Goal: Information Seeking & Learning: Check status

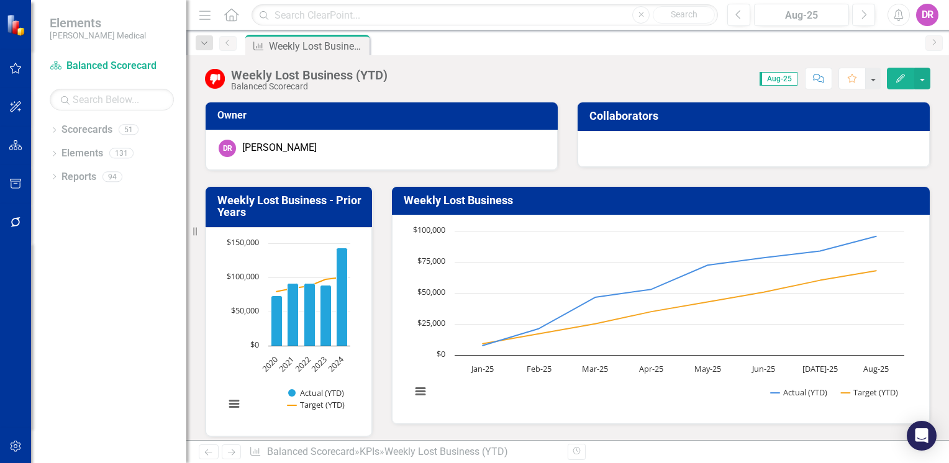
click at [234, 17] on icon at bounding box center [231, 14] width 14 height 13
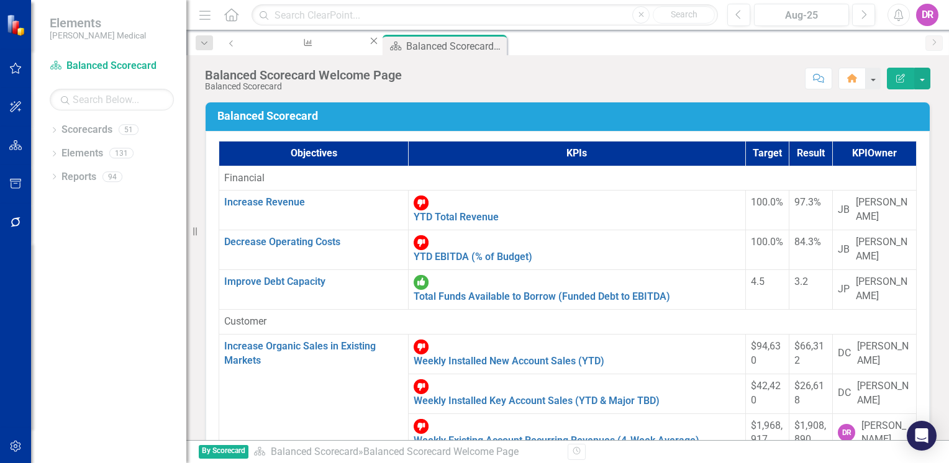
scroll to position [124, 0]
click at [414, 435] on link "Weekly Existing Account Recurring Revenues (4-Week Average)" at bounding box center [557, 441] width 286 height 12
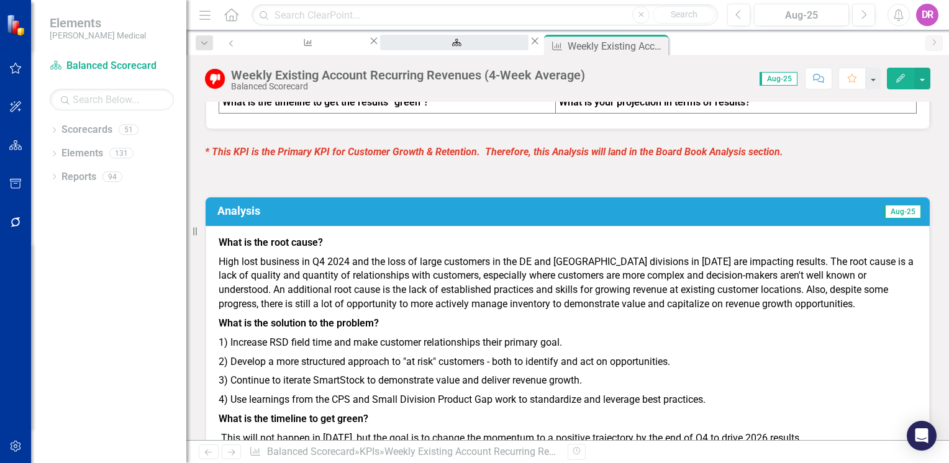
scroll to position [1305, 0]
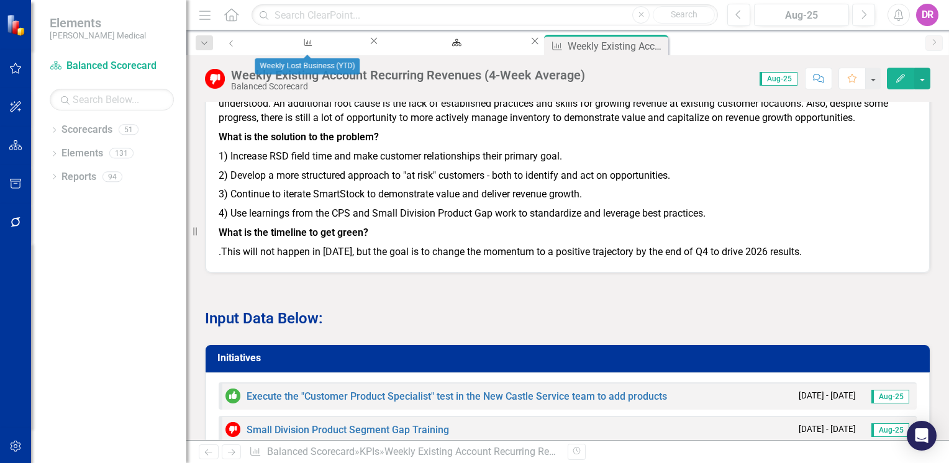
drag, startPoint x: 357, startPoint y: 45, endPoint x: 349, endPoint y: 142, distance: 97.2
click at [368, 45] on icon "Close" at bounding box center [374, 41] width 12 height 10
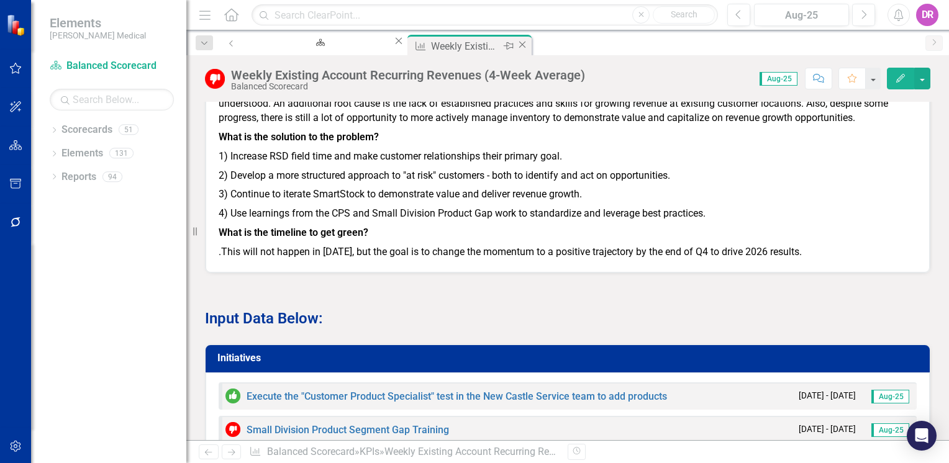
click at [516, 47] on icon "Close" at bounding box center [522, 45] width 12 height 10
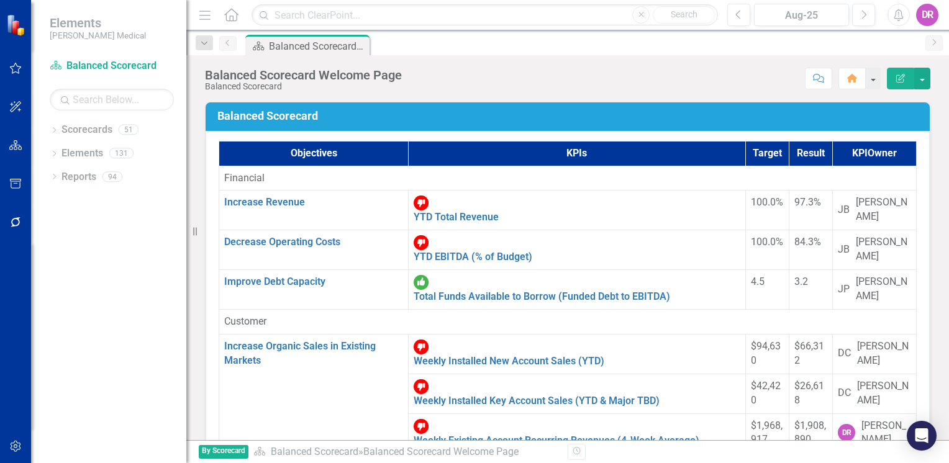
scroll to position [311, 0]
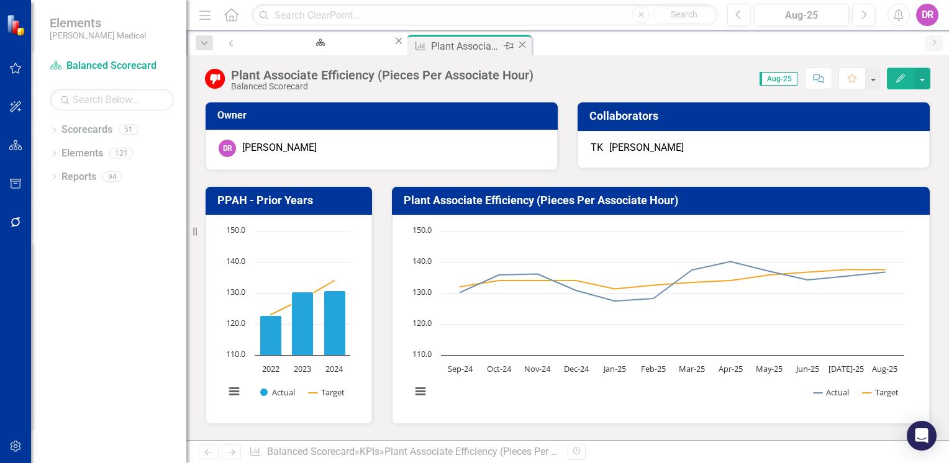
click at [516, 48] on icon "Close" at bounding box center [522, 45] width 12 height 10
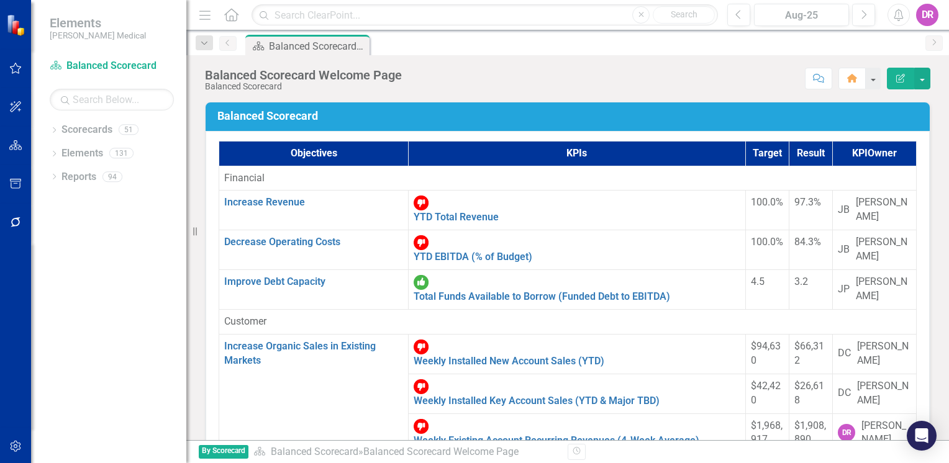
scroll to position [311, 0]
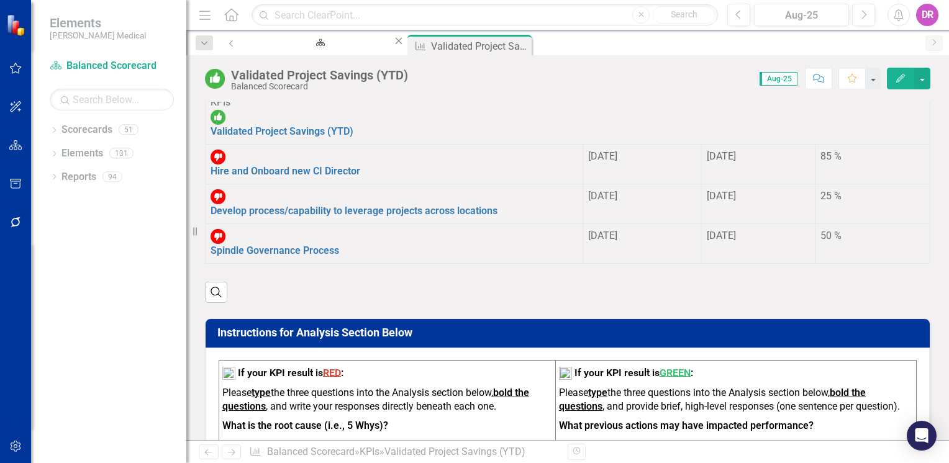
scroll to position [1317, 0]
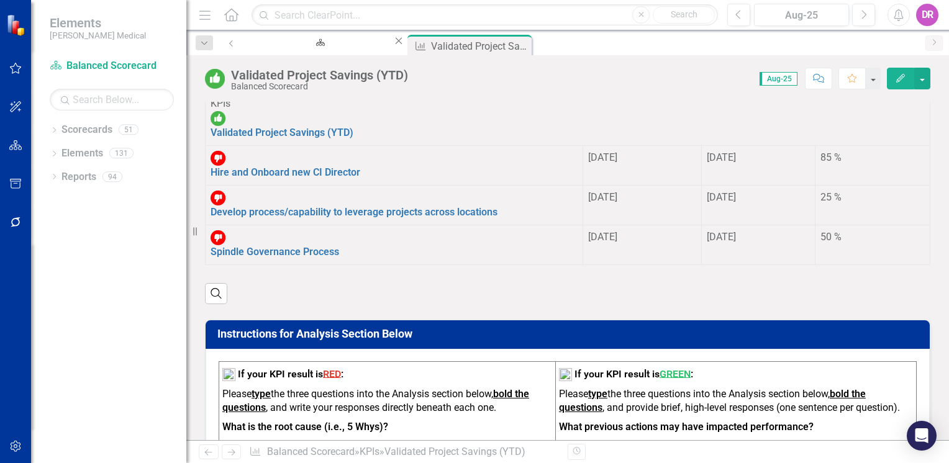
click at [781, 78] on span "Aug-25" at bounding box center [779, 79] width 38 height 14
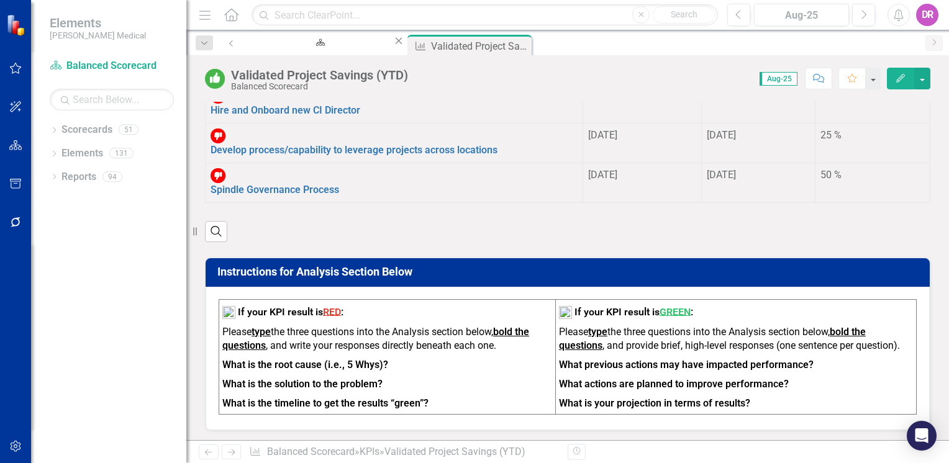
scroll to position [1441, 0]
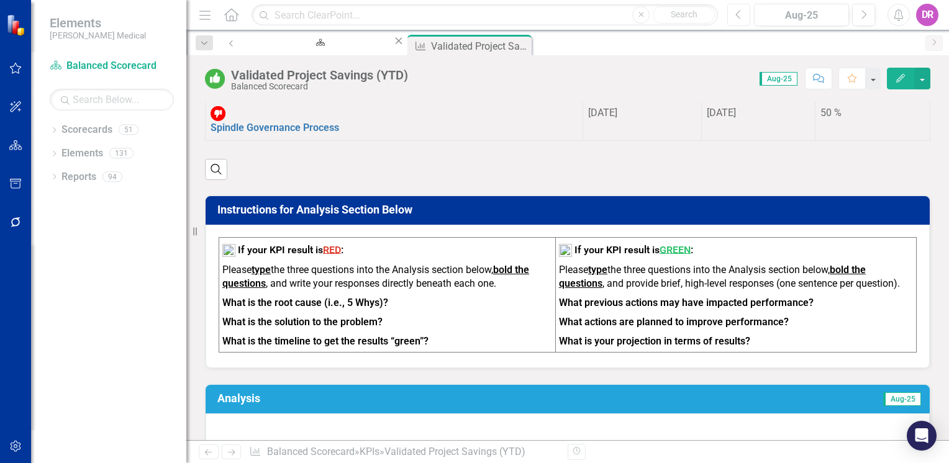
click at [745, 14] on button "Previous" at bounding box center [738, 15] width 23 height 22
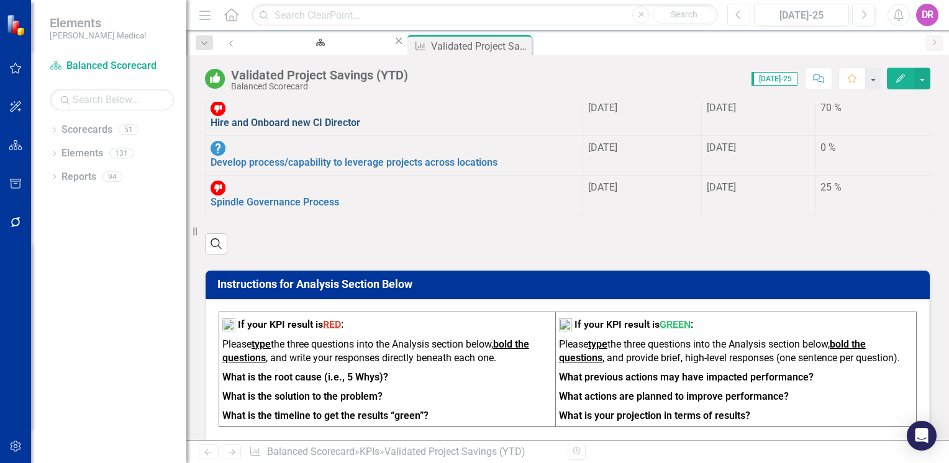
scroll to position [1491, 0]
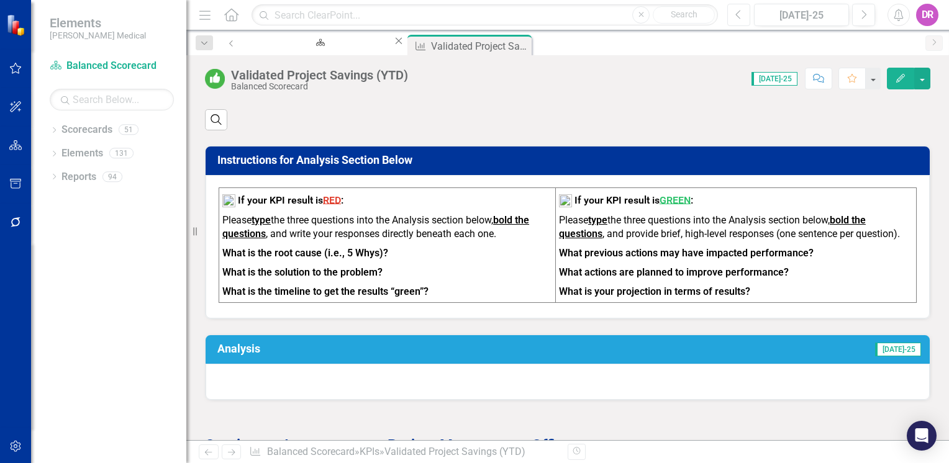
click at [742, 14] on icon "Previous" at bounding box center [739, 14] width 7 height 11
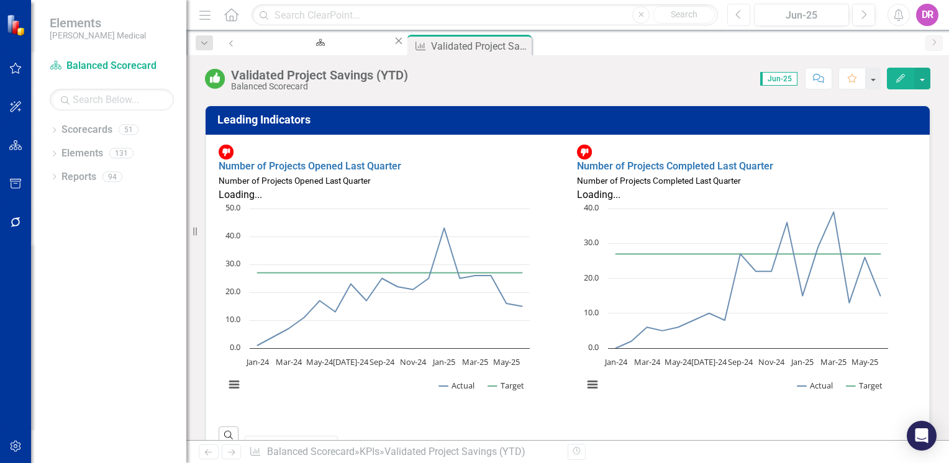
scroll to position [870, 0]
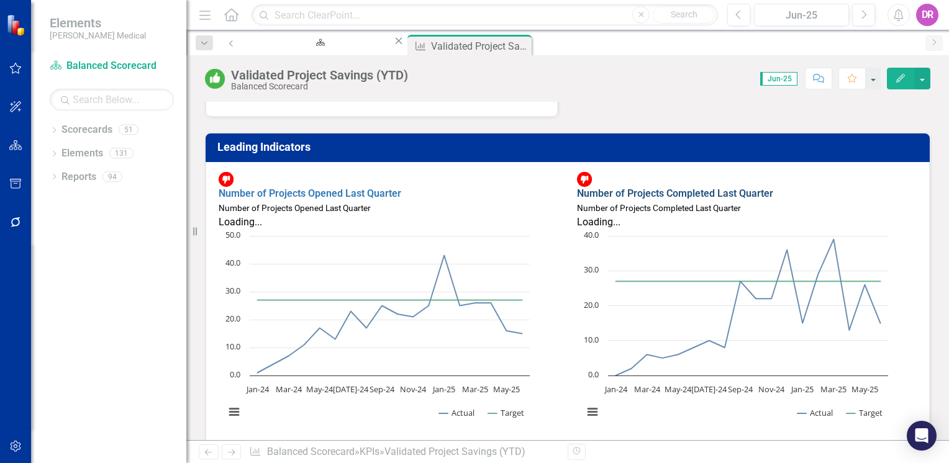
click at [652, 188] on link "Number of Projects Completed Last Quarter" at bounding box center [675, 194] width 196 height 12
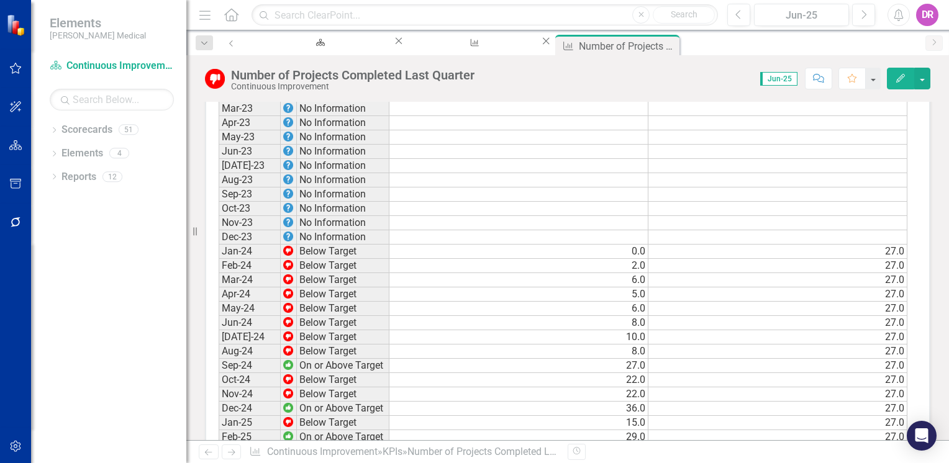
scroll to position [870, 0]
click at [663, 48] on icon "Close" at bounding box center [669, 45] width 12 height 10
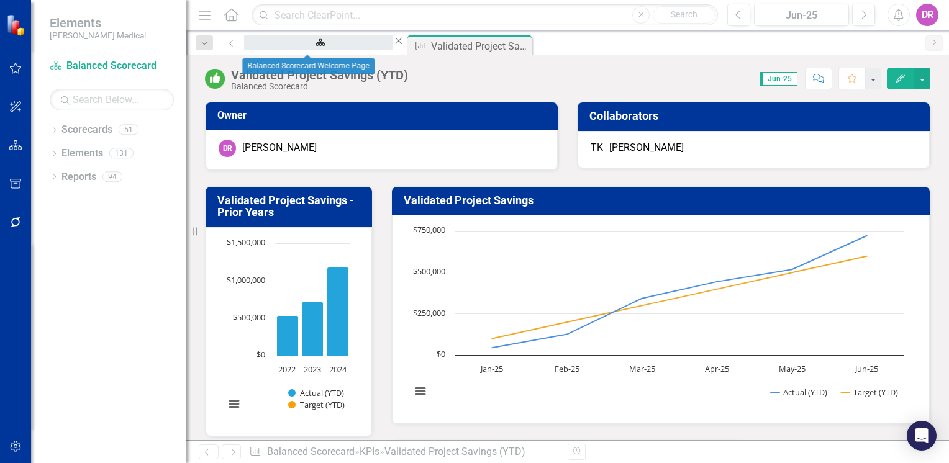
click at [326, 47] on div "Balanced Scorecard Welcome Page" at bounding box center [318, 55] width 126 height 16
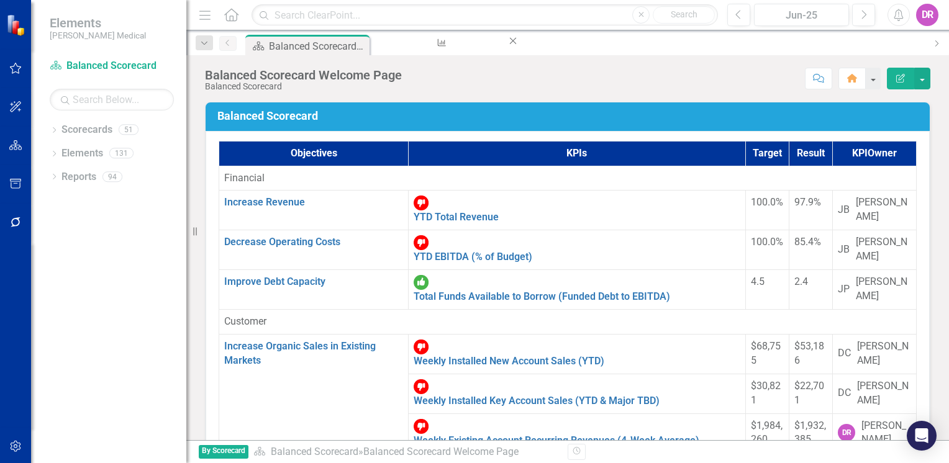
scroll to position [598, 0]
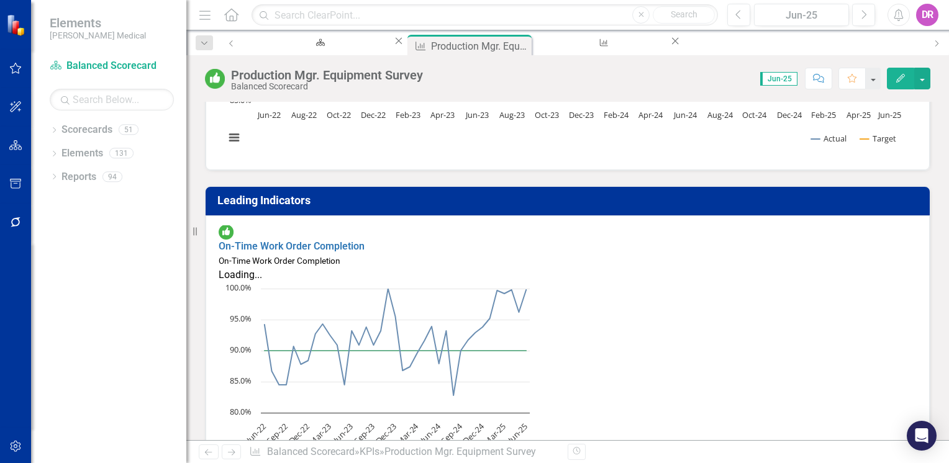
scroll to position [311, 0]
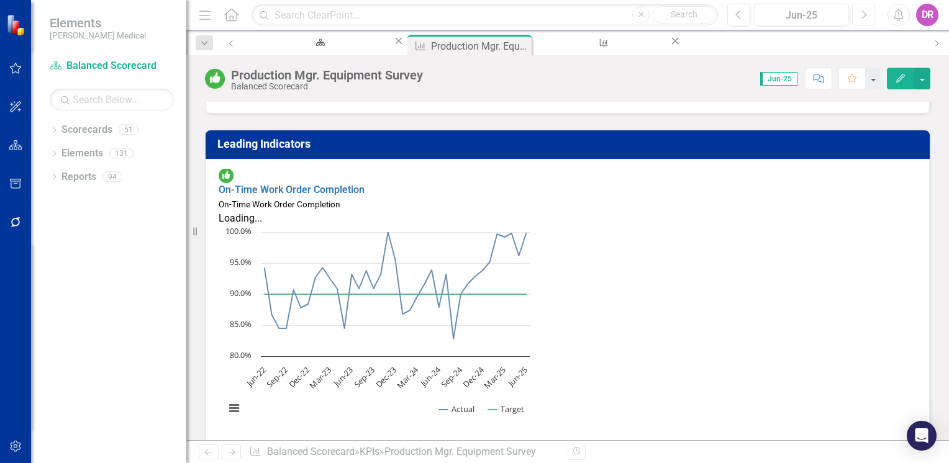
click at [867, 17] on button "Next" at bounding box center [863, 15] width 23 height 22
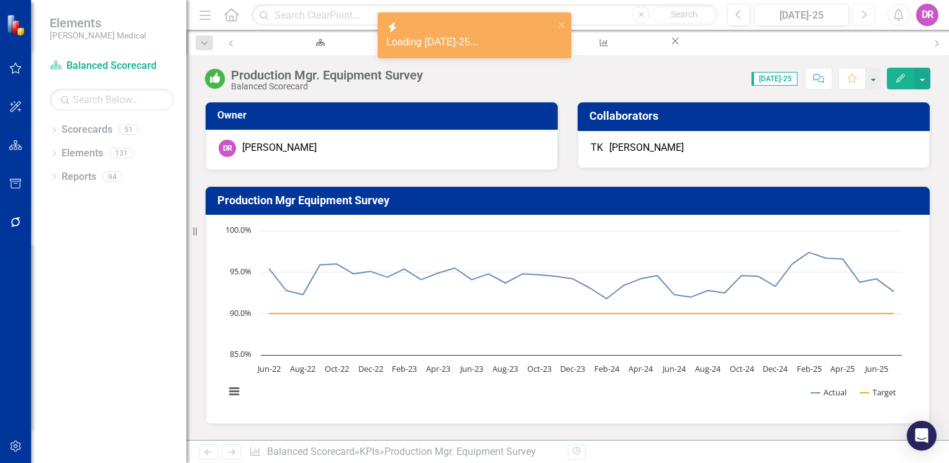
click at [865, 17] on icon "Next" at bounding box center [863, 14] width 7 height 11
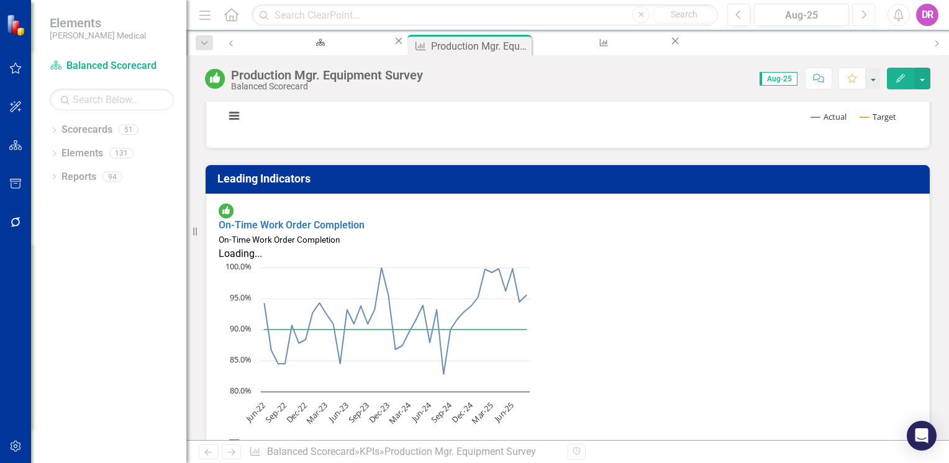
scroll to position [311, 0]
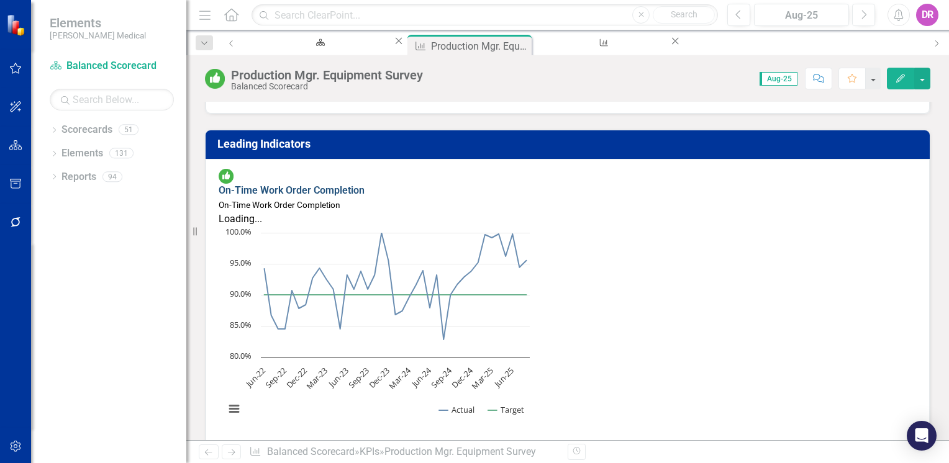
click at [336, 185] on link "On-Time Work Order Completion" at bounding box center [292, 191] width 146 height 12
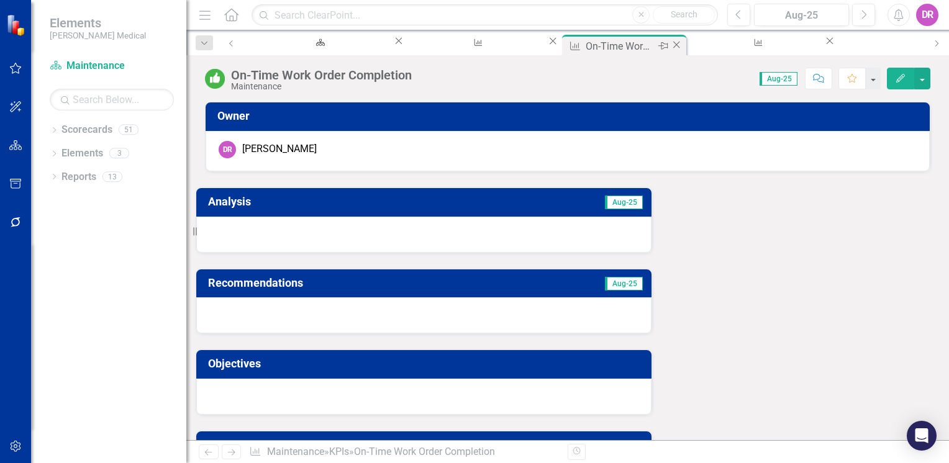
click at [670, 46] on icon "Close" at bounding box center [676, 45] width 12 height 10
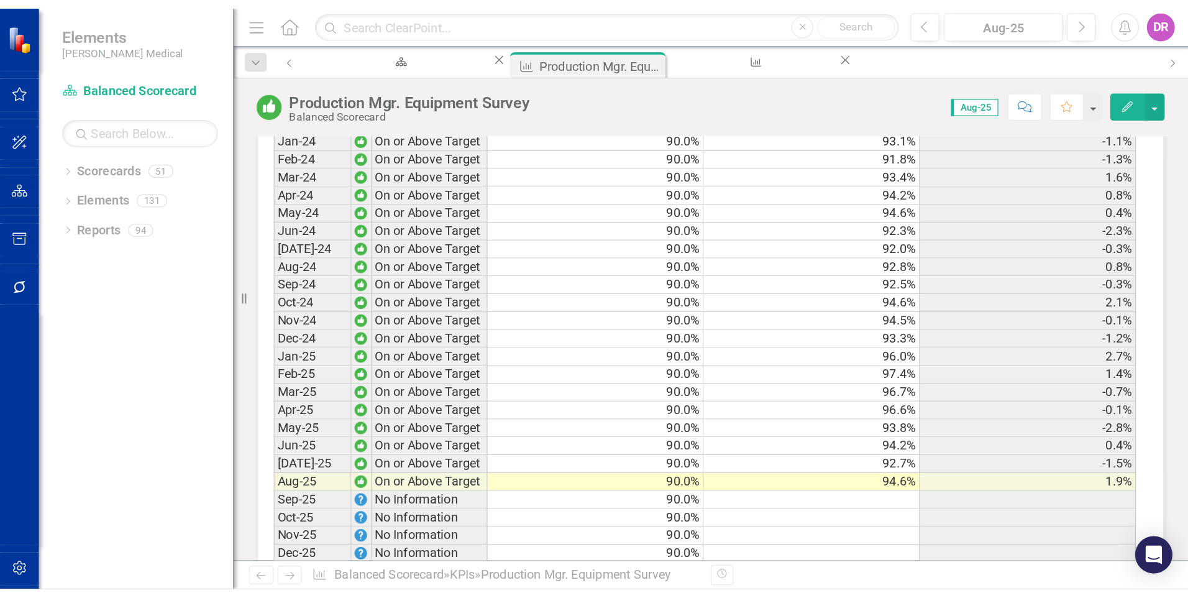
scroll to position [1553, 0]
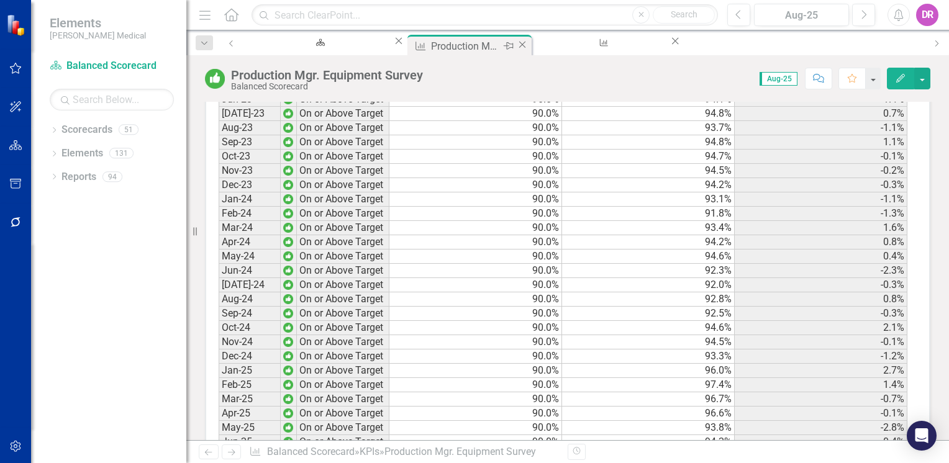
click at [516, 48] on icon "Close" at bounding box center [522, 45] width 12 height 10
